Goal: Transaction & Acquisition: Purchase product/service

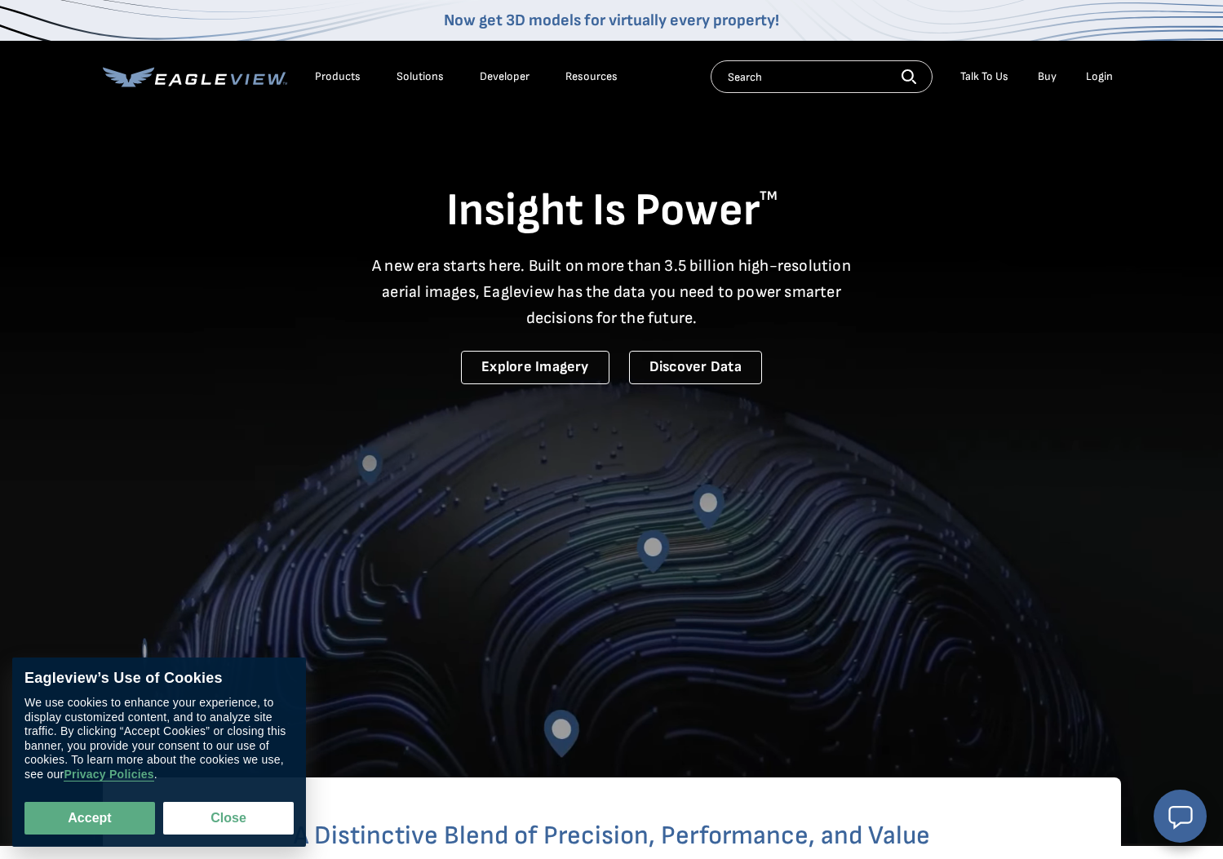
click at [1102, 79] on div "Login" at bounding box center [1099, 76] width 27 height 15
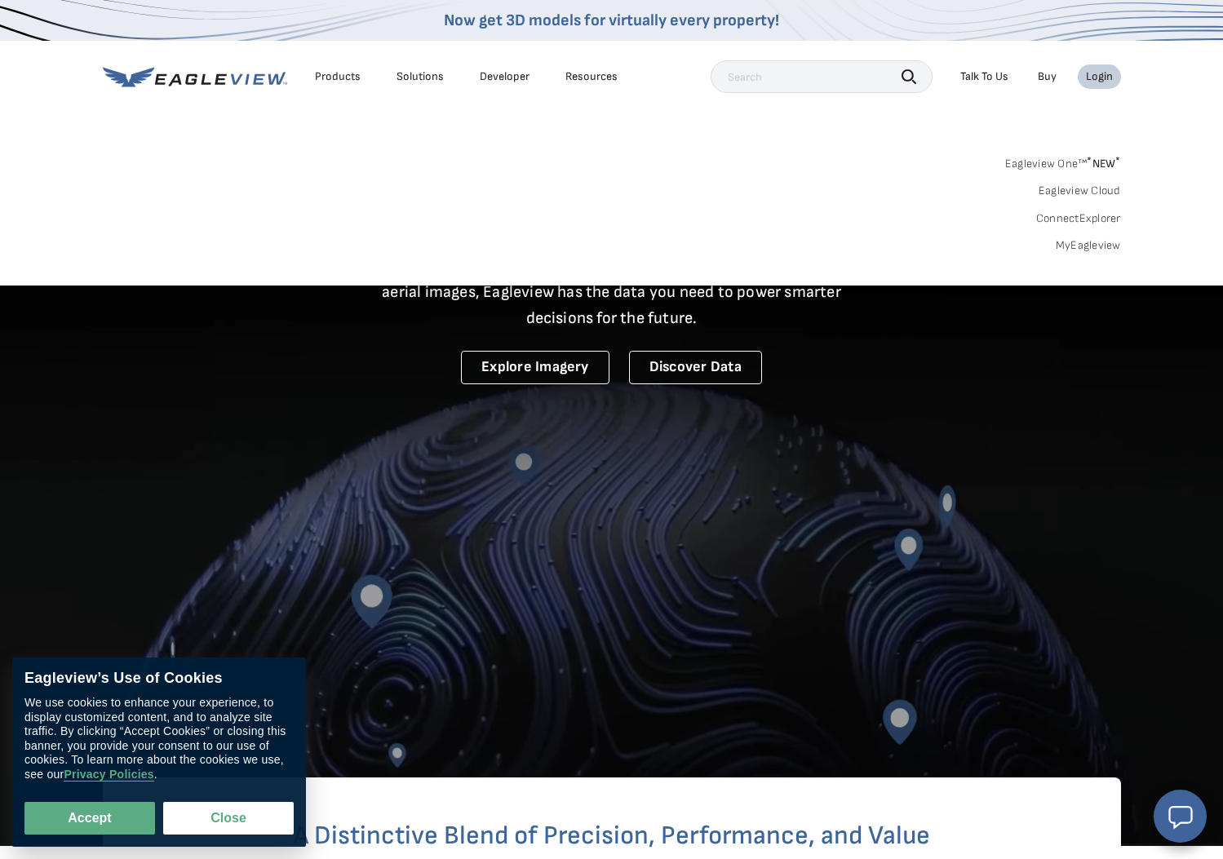
click at [1103, 79] on div "Login" at bounding box center [1099, 76] width 27 height 15
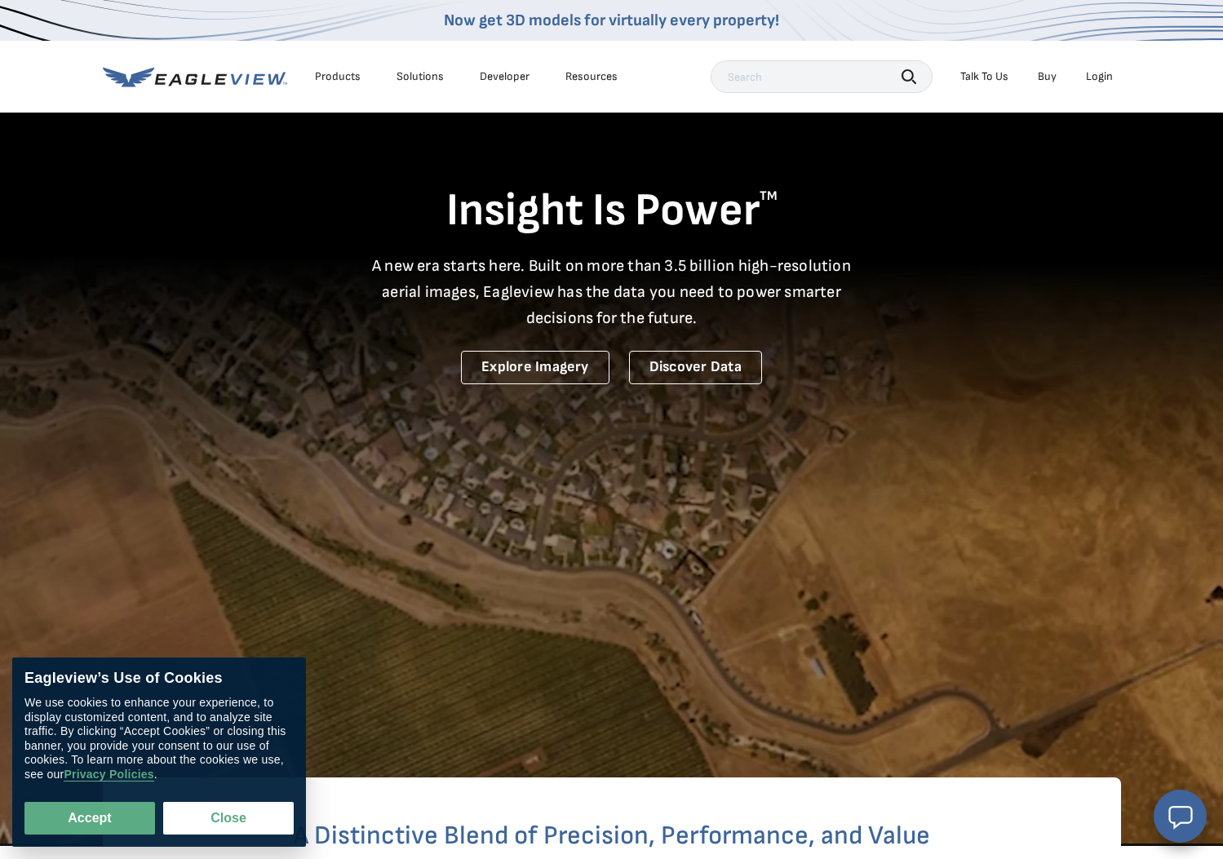
click at [1102, 75] on div "Login" at bounding box center [1099, 76] width 27 height 15
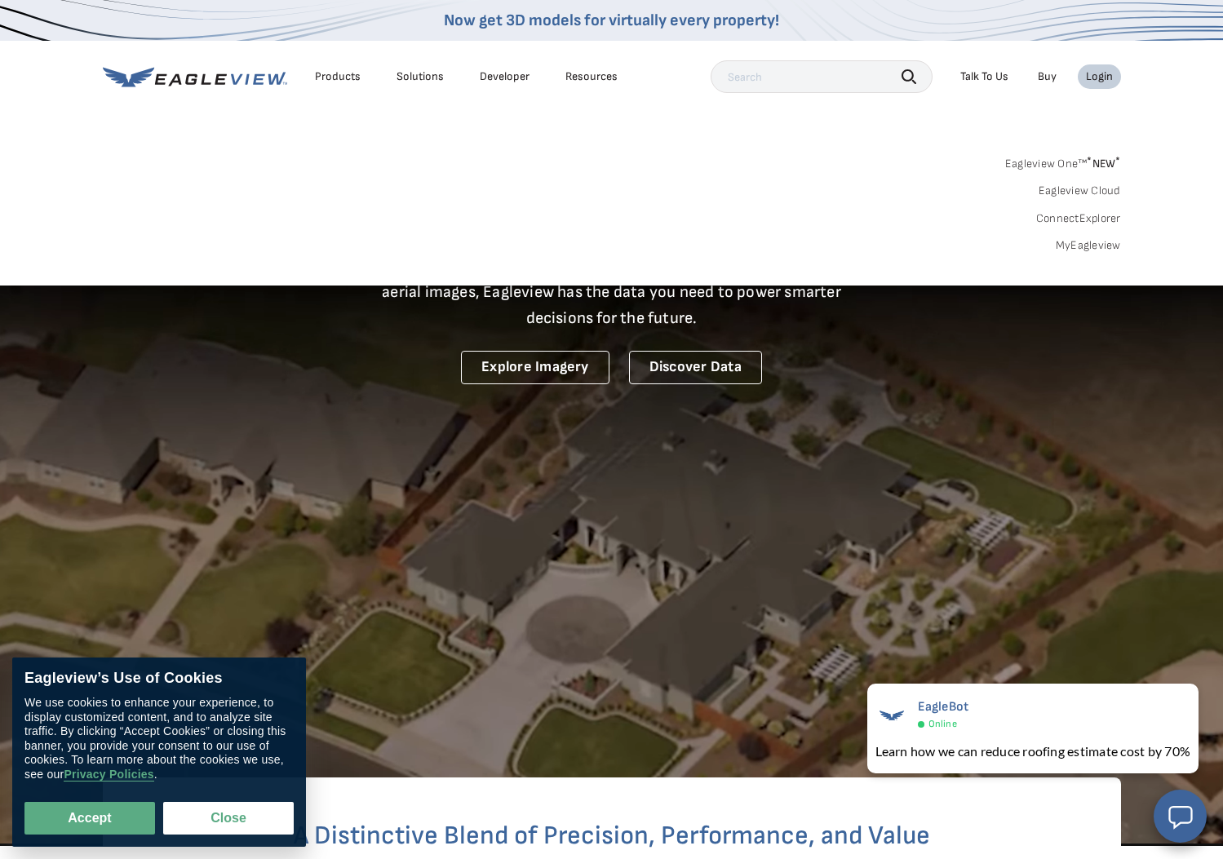
click at [1091, 244] on link "MyEagleview" at bounding box center [1087, 245] width 65 height 15
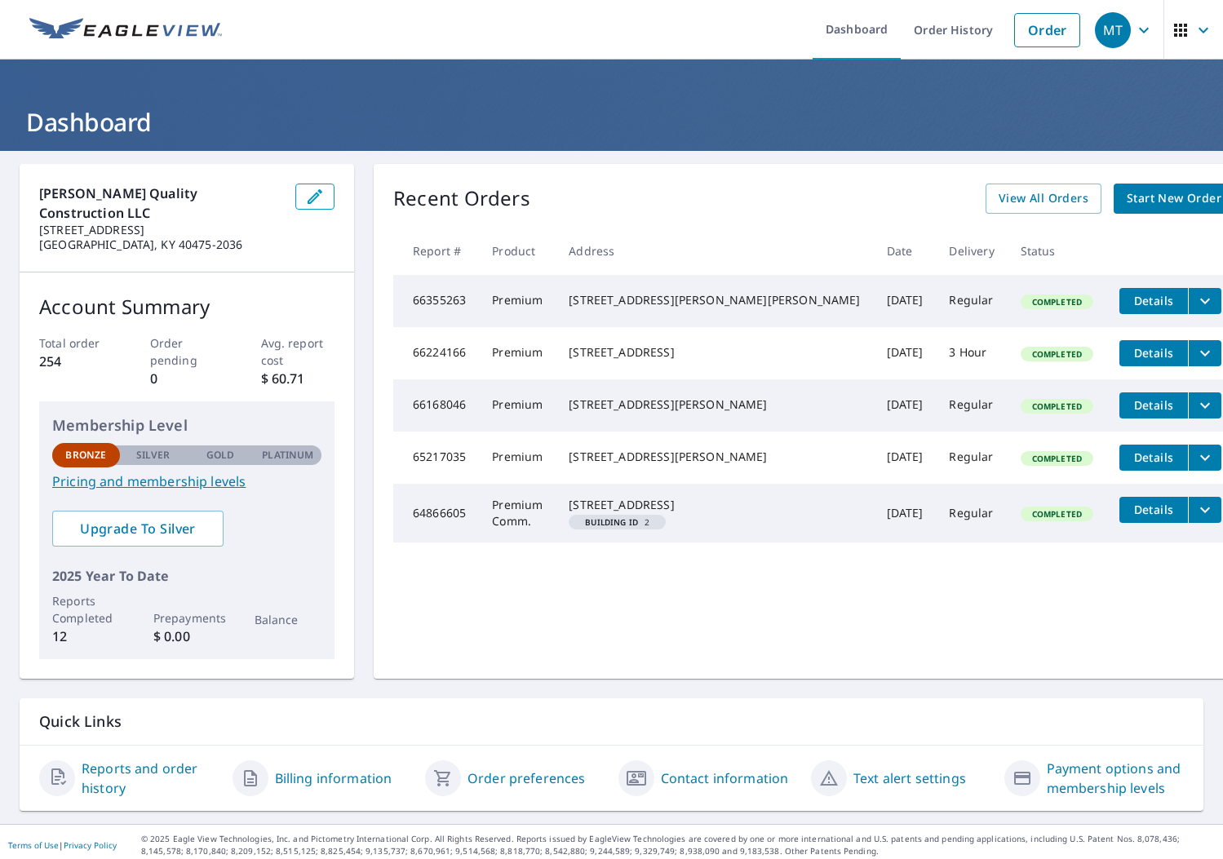
click at [1126, 203] on span "Start New Order" at bounding box center [1173, 198] width 95 height 20
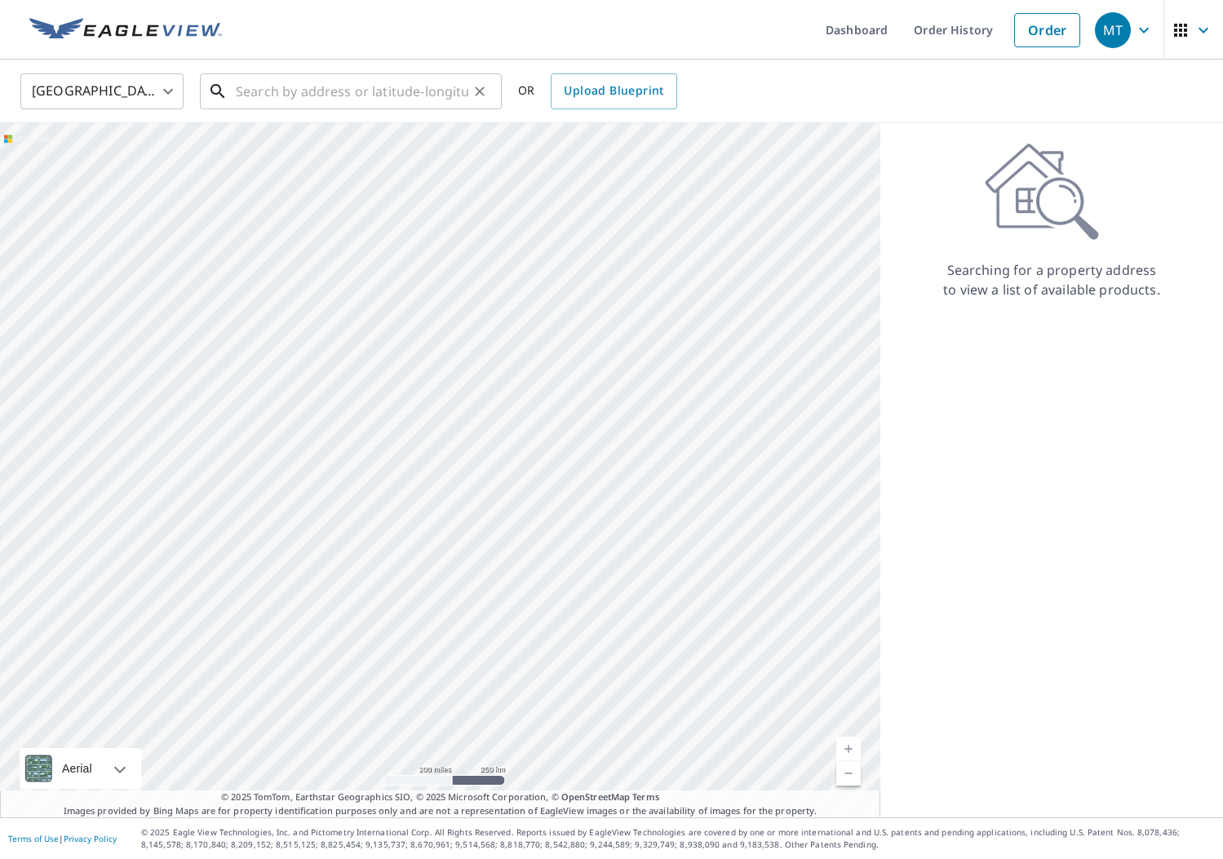
click at [295, 98] on input "text" at bounding box center [352, 92] width 232 height 46
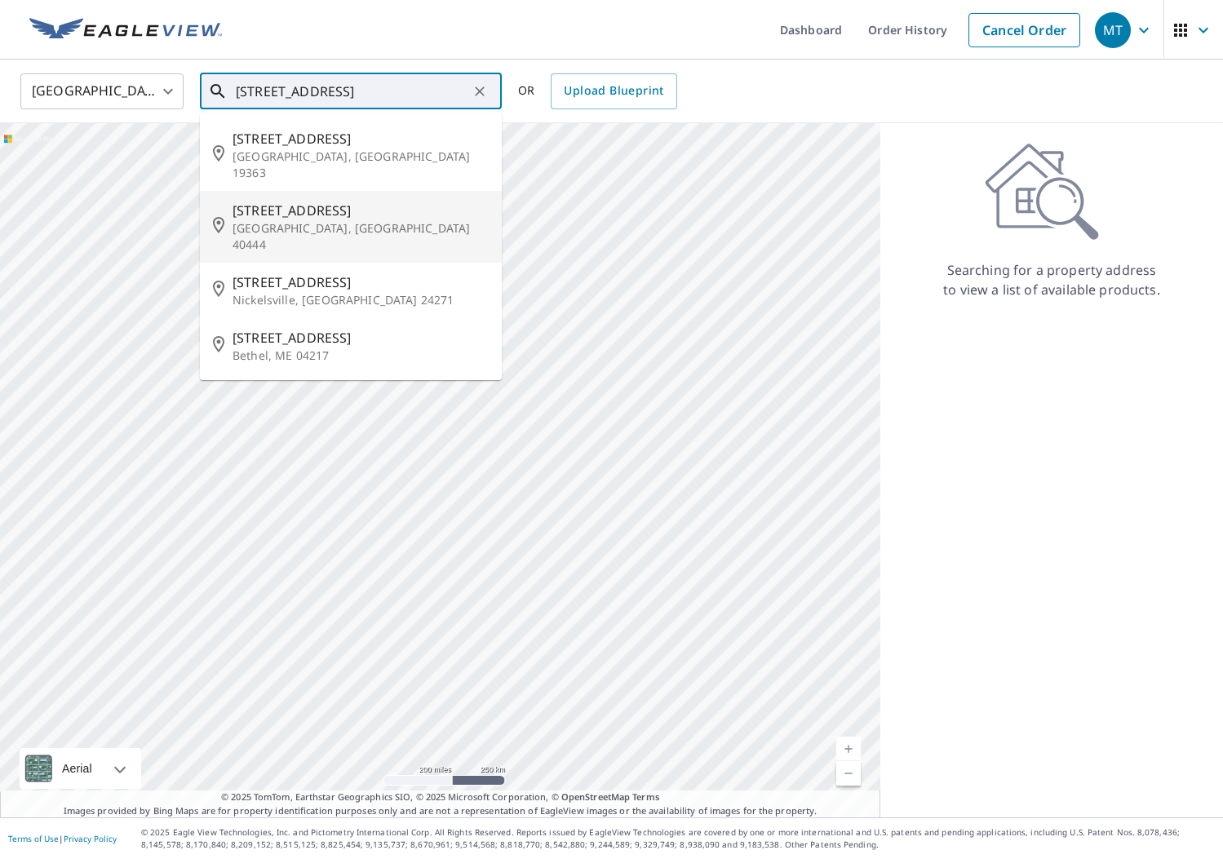
click at [294, 220] on p "[GEOGRAPHIC_DATA], [GEOGRAPHIC_DATA] 40444" at bounding box center [360, 236] width 256 height 33
type input "[STREET_ADDRESS][PERSON_NAME]"
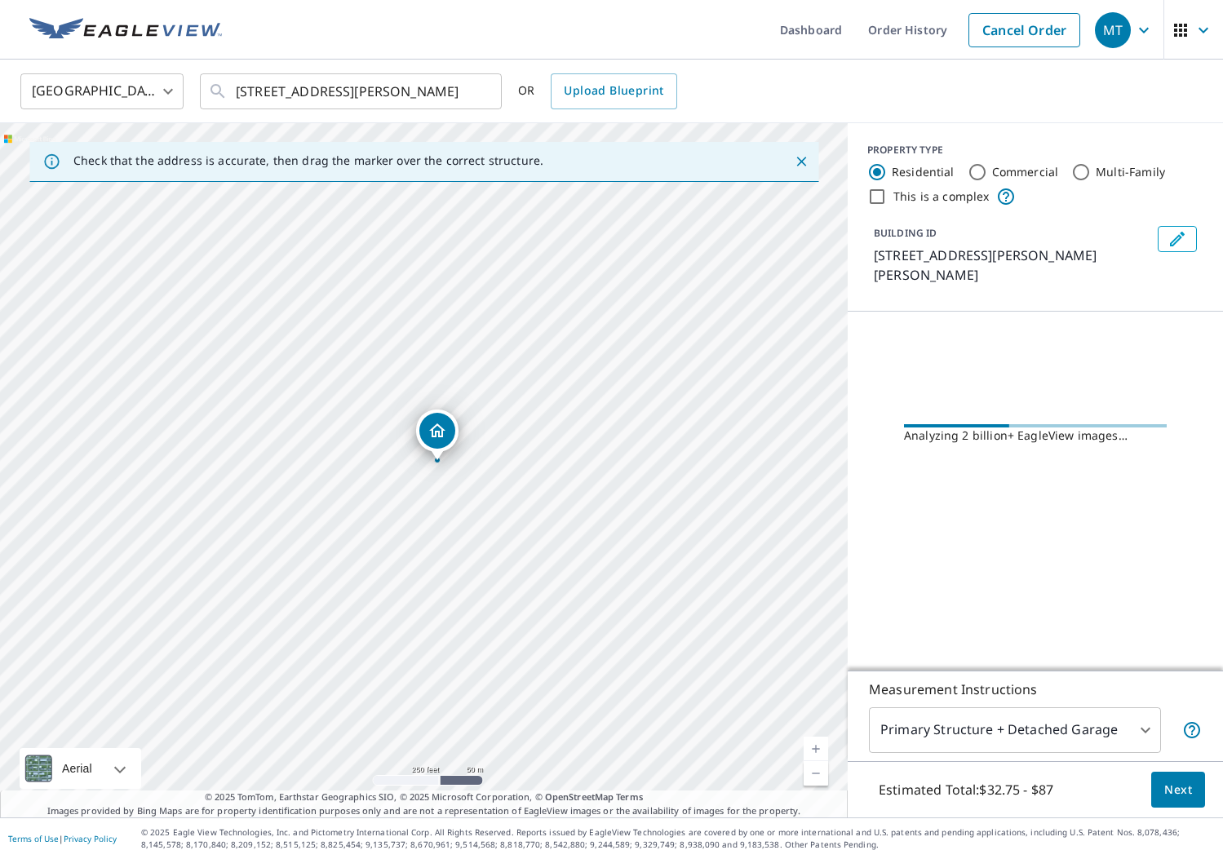
drag, startPoint x: 476, startPoint y: 484, endPoint x: 489, endPoint y: 476, distance: 15.4
click at [489, 476] on div "[STREET_ADDRESS][PERSON_NAME]" at bounding box center [423, 470] width 847 height 694
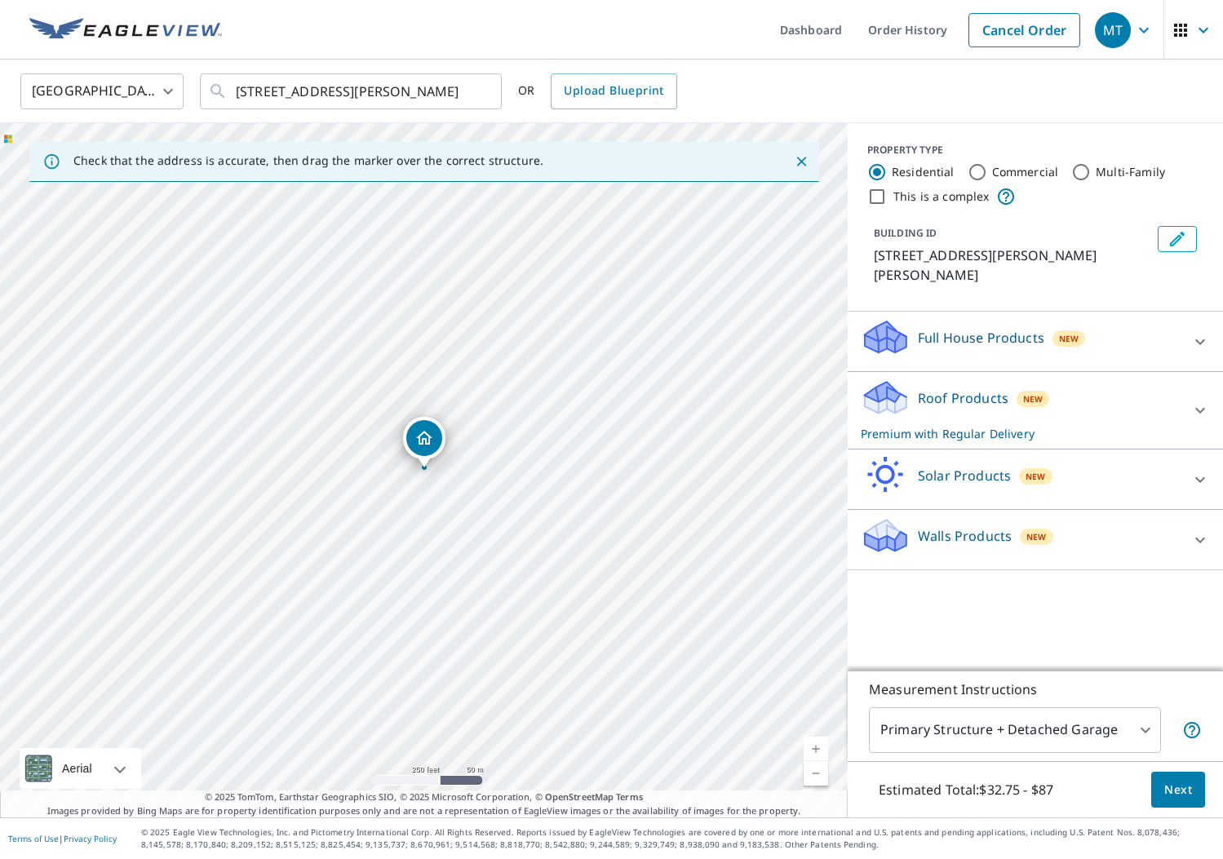
click at [1200, 401] on icon at bounding box center [1200, 411] width 20 height 20
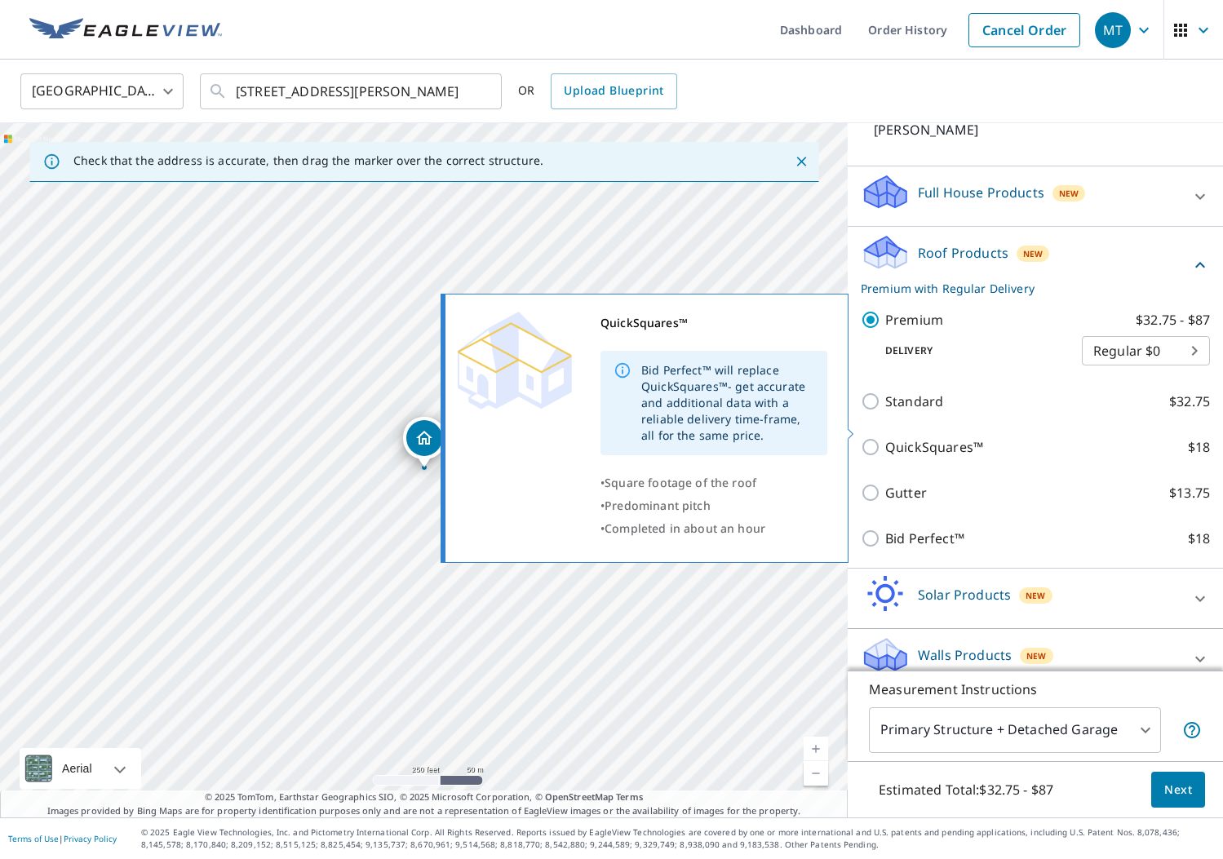
scroll to position [144, 0]
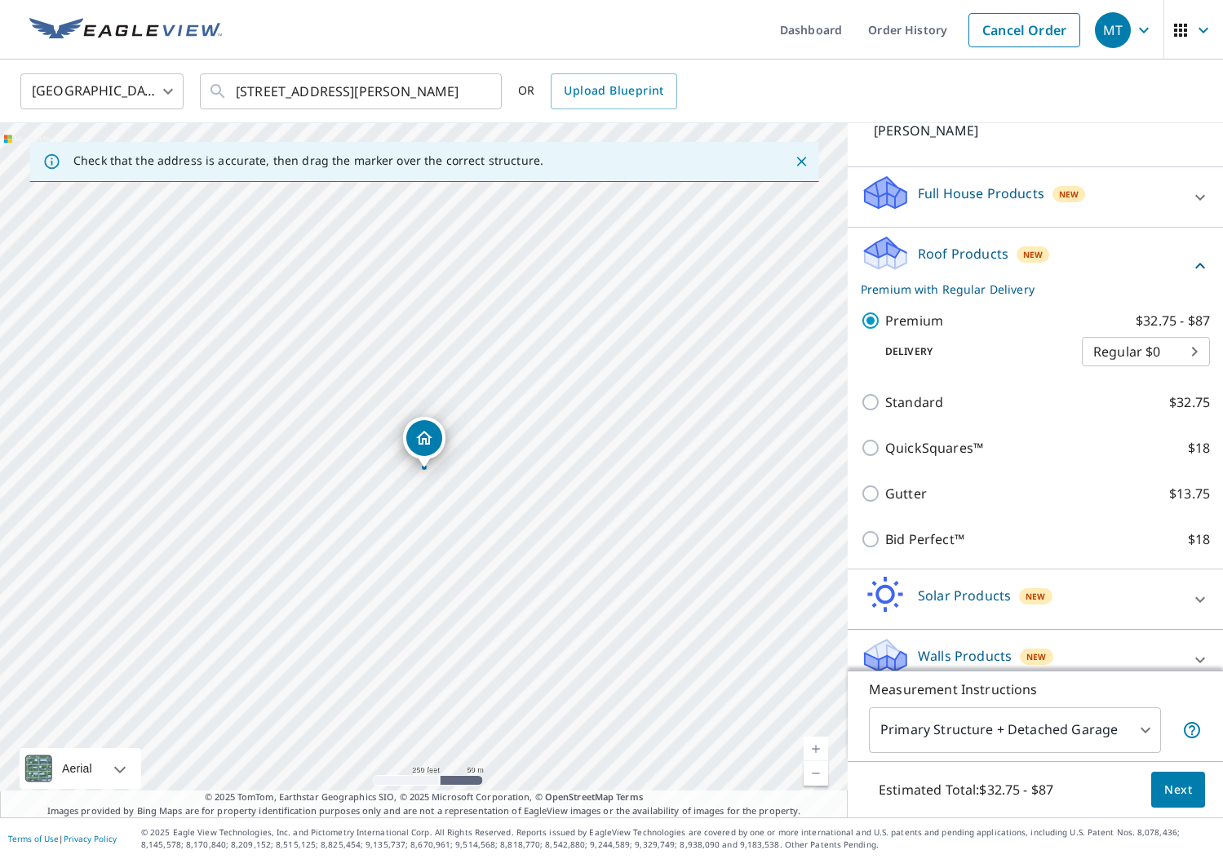
click at [1202, 256] on icon at bounding box center [1200, 266] width 20 height 20
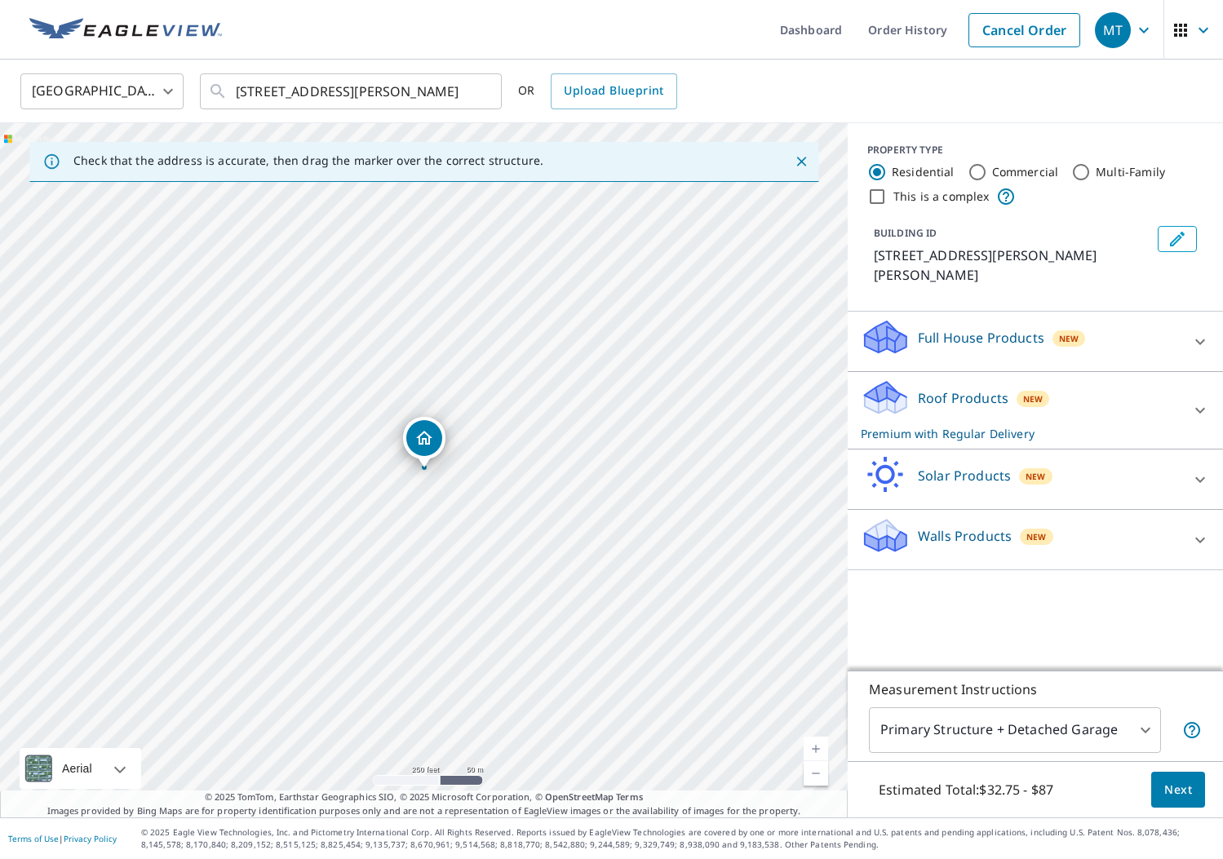
scroll to position [0, 0]
click at [1145, 728] on body "MT MT Dashboard Order History Cancel Order MT [GEOGRAPHIC_DATA] [GEOGRAPHIC_DAT…" at bounding box center [611, 429] width 1223 height 859
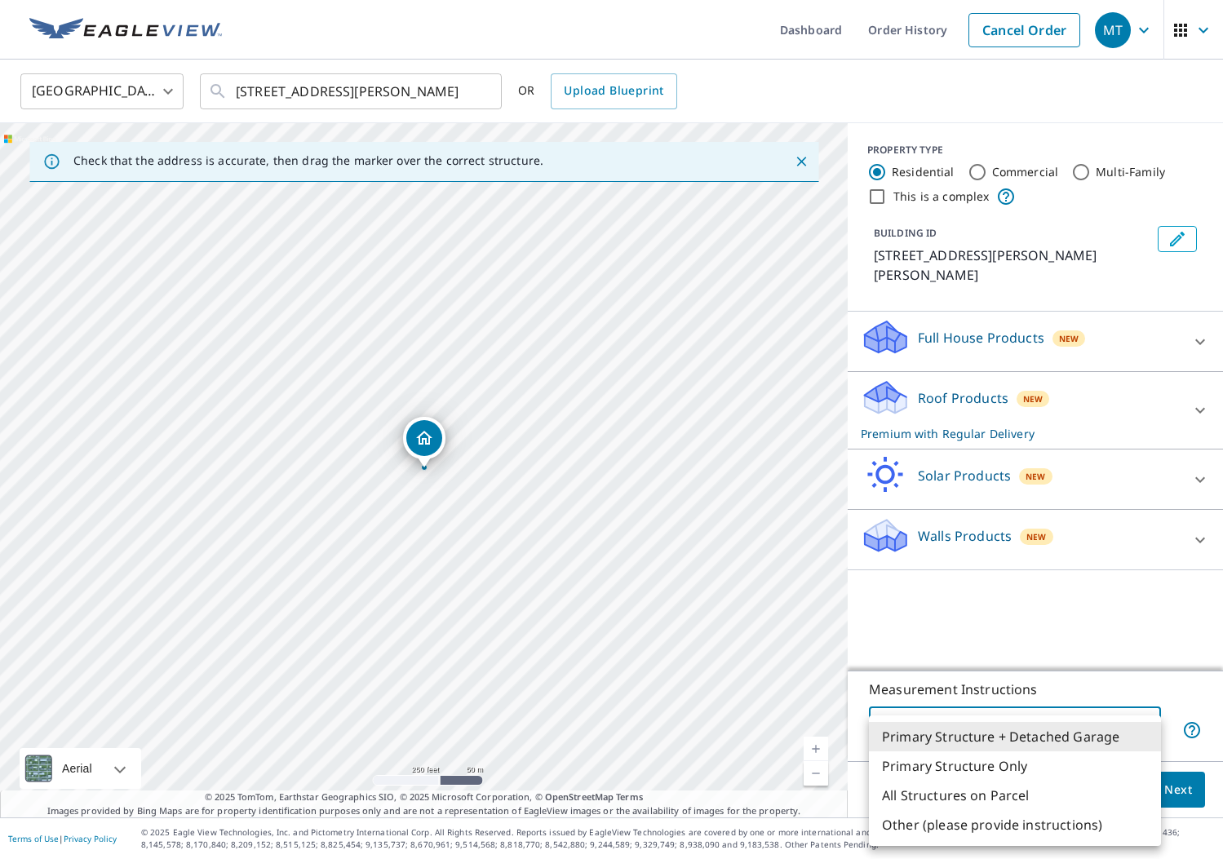
click at [1054, 768] on li "Primary Structure Only" at bounding box center [1015, 765] width 292 height 29
type input "2"
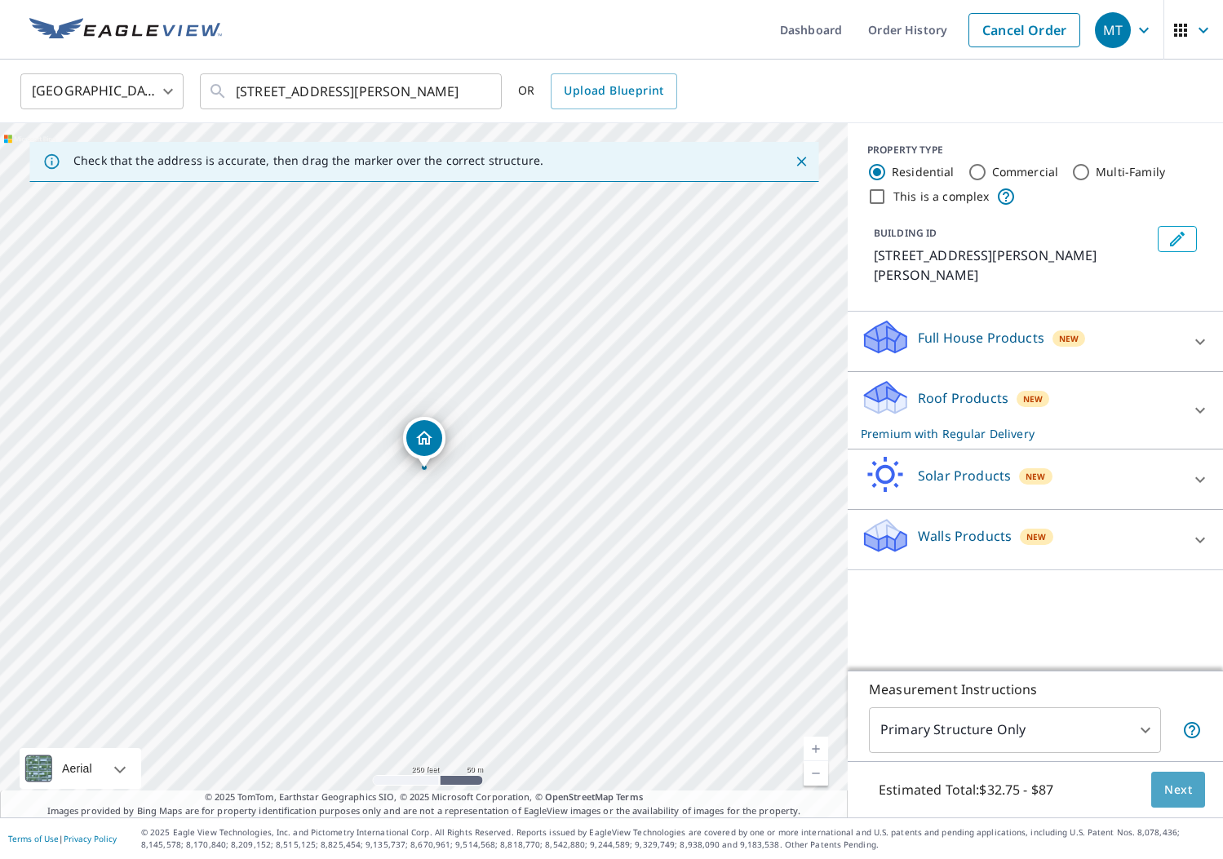
click at [1179, 794] on span "Next" at bounding box center [1178, 790] width 28 height 20
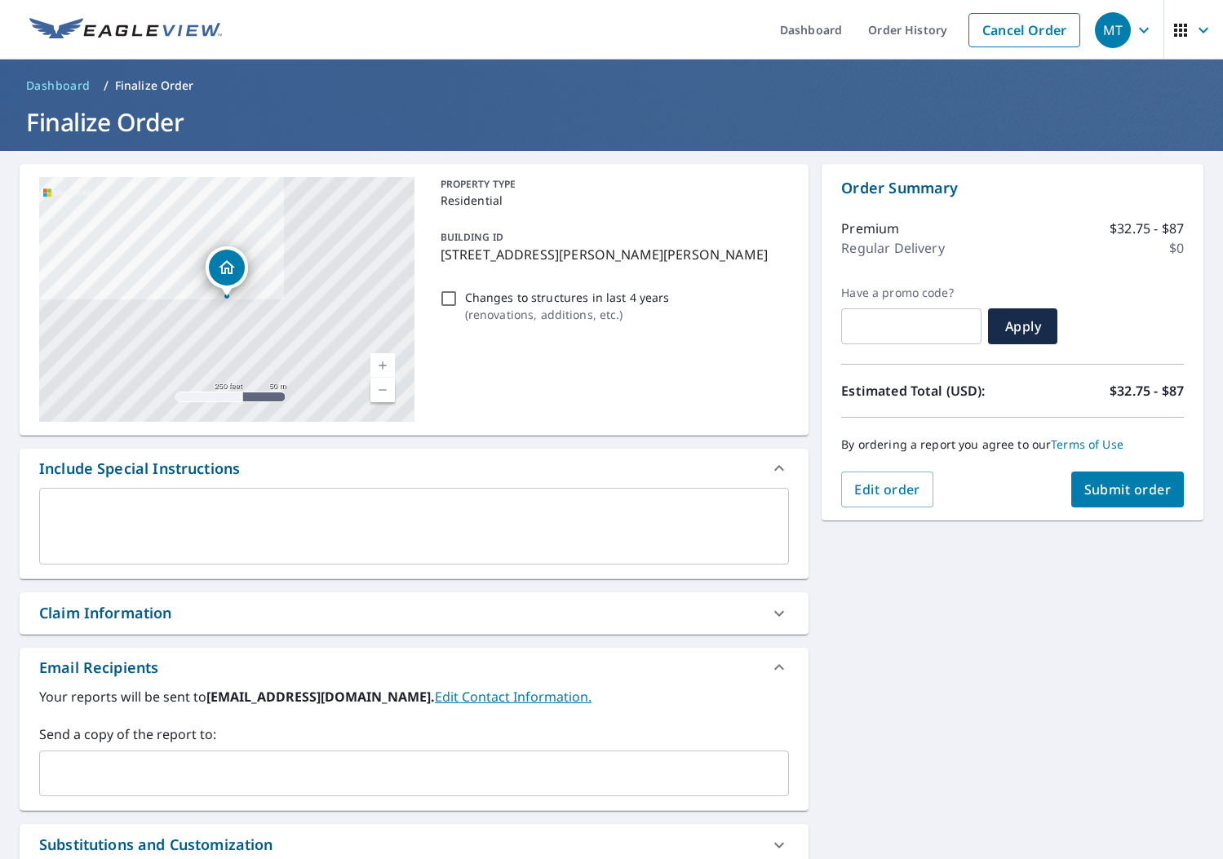
click at [1140, 495] on span "Submit order" at bounding box center [1127, 489] width 87 height 18
checkbox input "true"
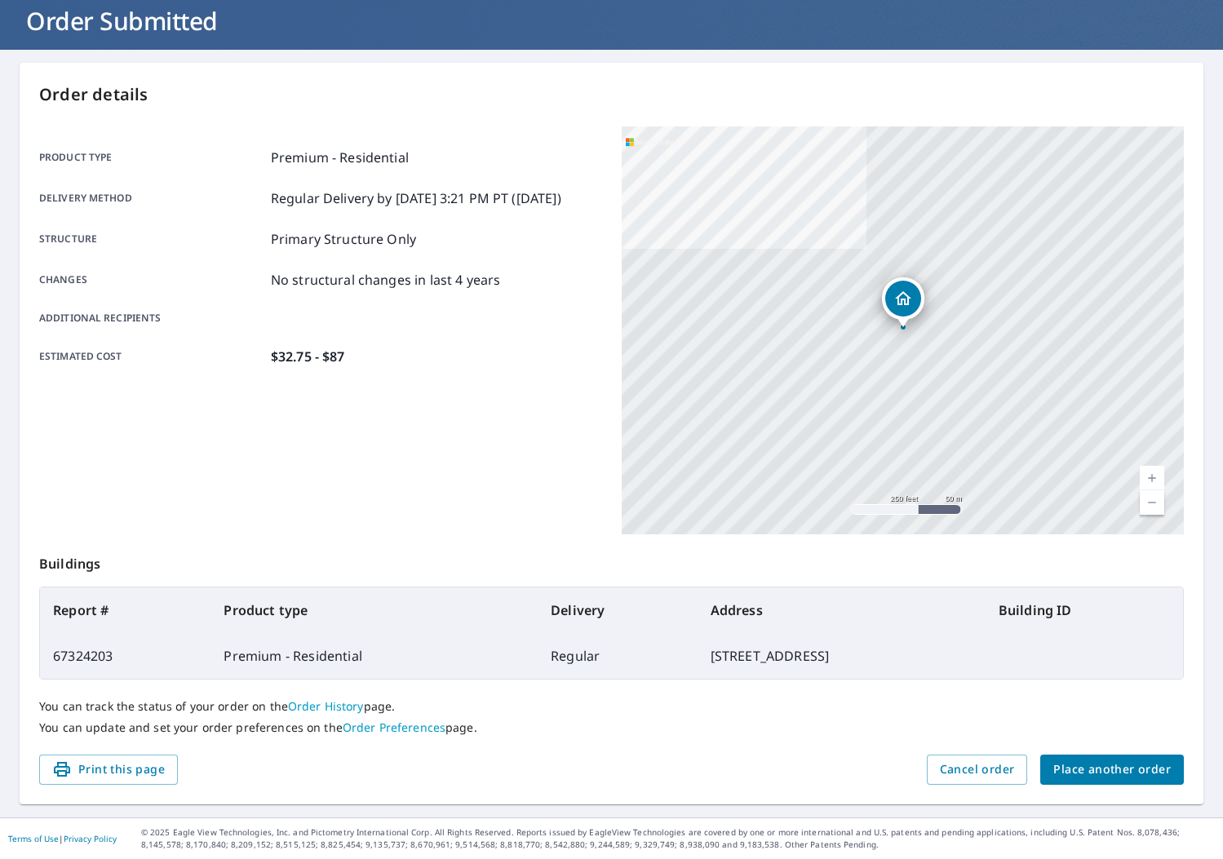
scroll to position [100, 0]
click at [95, 777] on span "Print this page" at bounding box center [108, 770] width 113 height 20
click at [107, 767] on span "Print this page" at bounding box center [108, 770] width 113 height 20
click at [123, 771] on span "Print this page" at bounding box center [108, 770] width 113 height 20
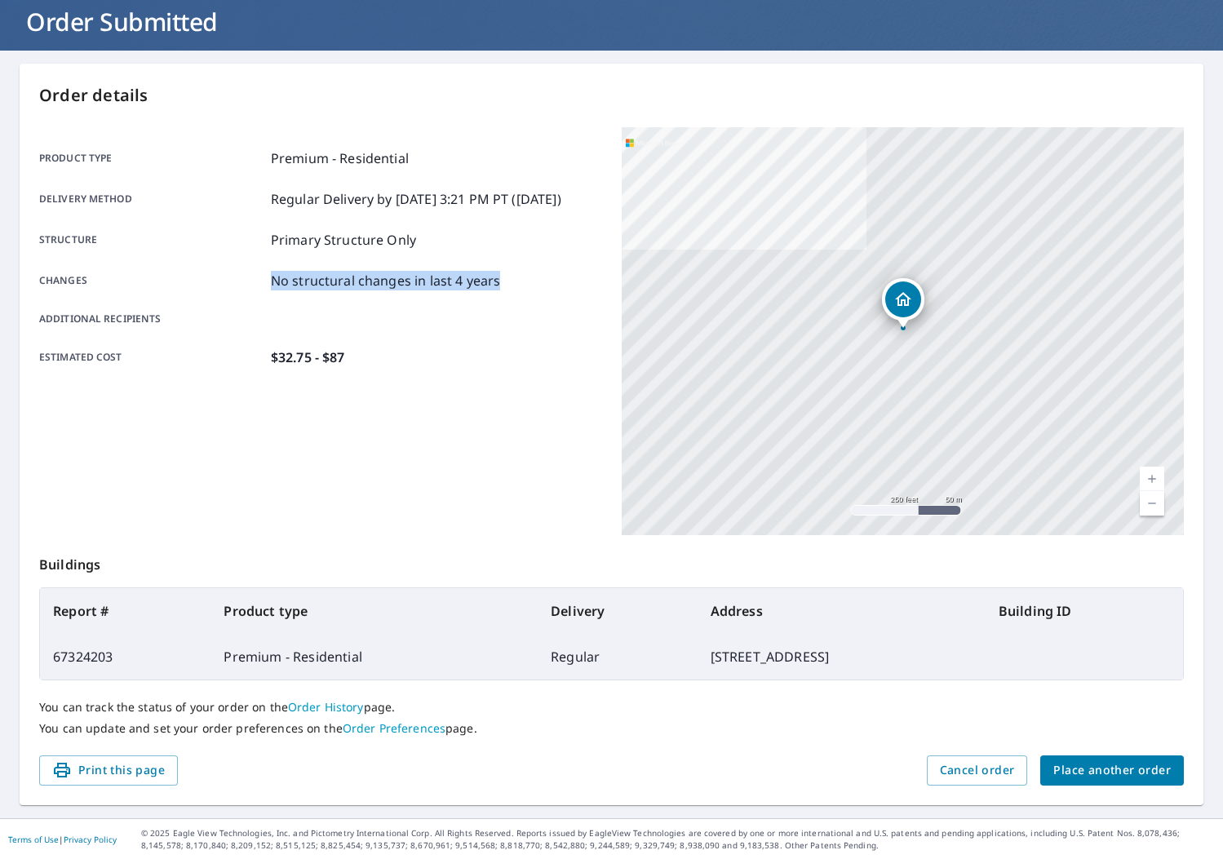
drag, startPoint x: 494, startPoint y: 285, endPoint x: 350, endPoint y: 285, distance: 144.4
click at [231, 288] on div "Changes No structural changes in last 4 years" at bounding box center [320, 281] width 563 height 20
click at [356, 282] on p "No structural changes in last 4 years" at bounding box center [386, 281] width 230 height 20
drag, startPoint x: 498, startPoint y: 284, endPoint x: 236, endPoint y: 290, distance: 261.9
click at [236, 290] on div "Changes No structural changes in last 4 years" at bounding box center [320, 281] width 563 height 20
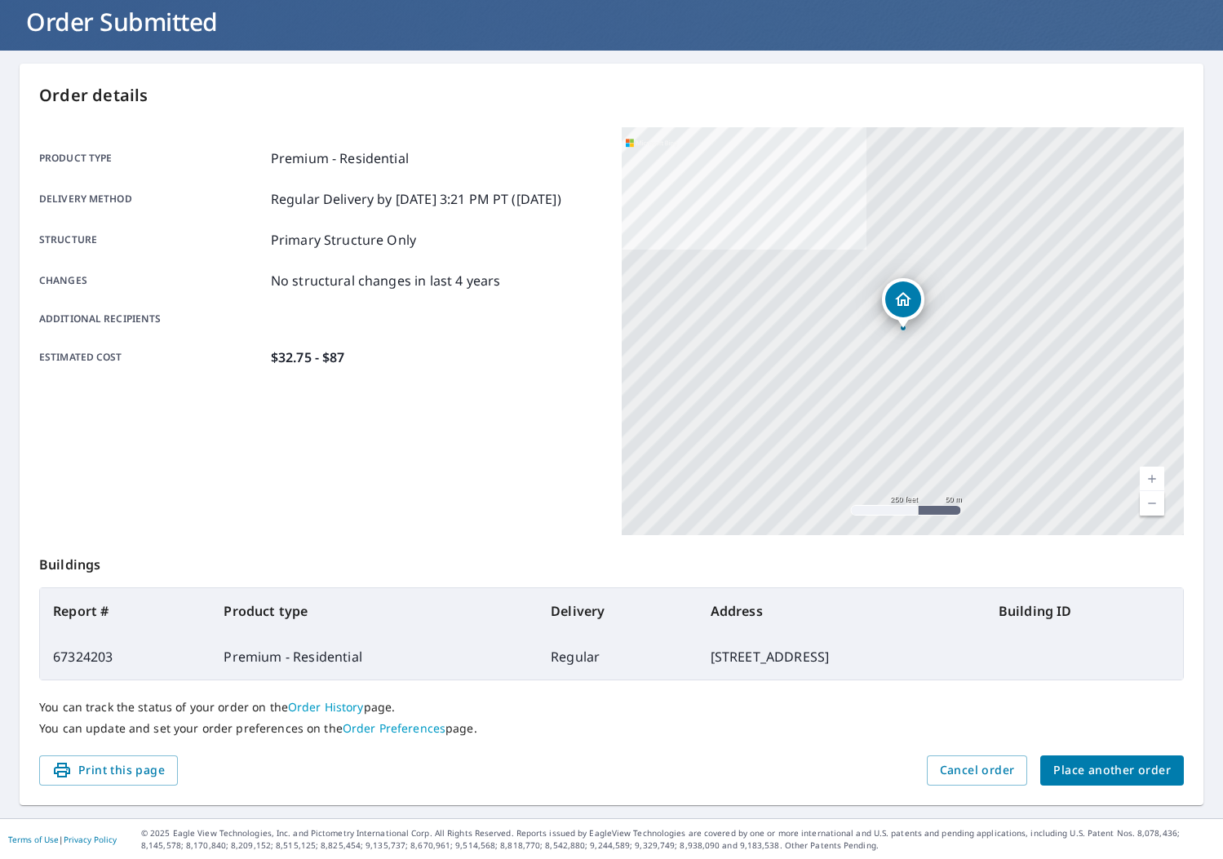
click at [353, 283] on p "No structural changes in last 4 years" at bounding box center [386, 281] width 230 height 20
drag, startPoint x: 361, startPoint y: 282, endPoint x: 208, endPoint y: 281, distance: 152.5
click at [187, 285] on div "Changes No structural changes in last 4 years" at bounding box center [320, 281] width 563 height 20
drag, startPoint x: 507, startPoint y: 282, endPoint x: 257, endPoint y: 276, distance: 250.5
click at [244, 282] on div "Changes No structural changes in last 4 years" at bounding box center [320, 281] width 563 height 20
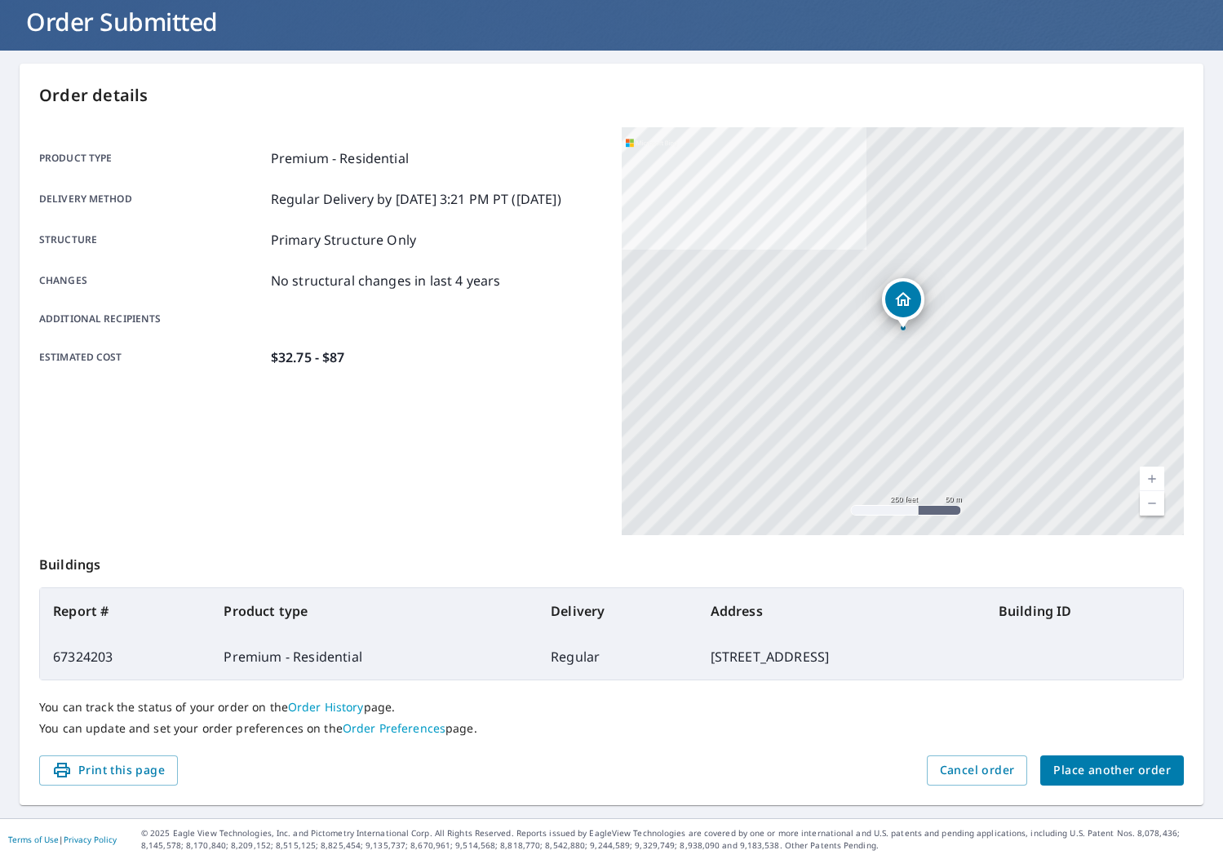
click at [533, 300] on div "Product type Premium - Residential Delivery method Regular Delivery by [DATE] 3…" at bounding box center [320, 257] width 563 height 219
click at [129, 775] on span "Print this page" at bounding box center [108, 770] width 113 height 20
